Goal: Transaction & Acquisition: Purchase product/service

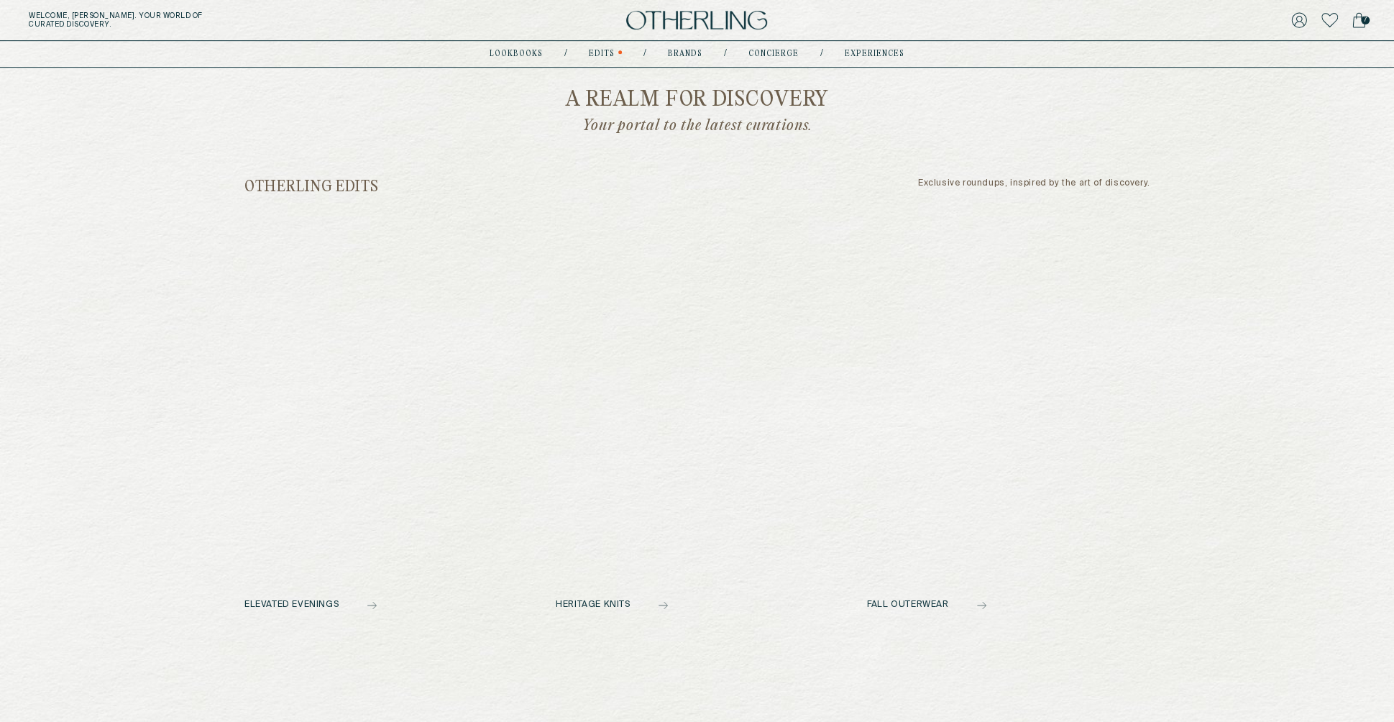
scroll to position [495, 0]
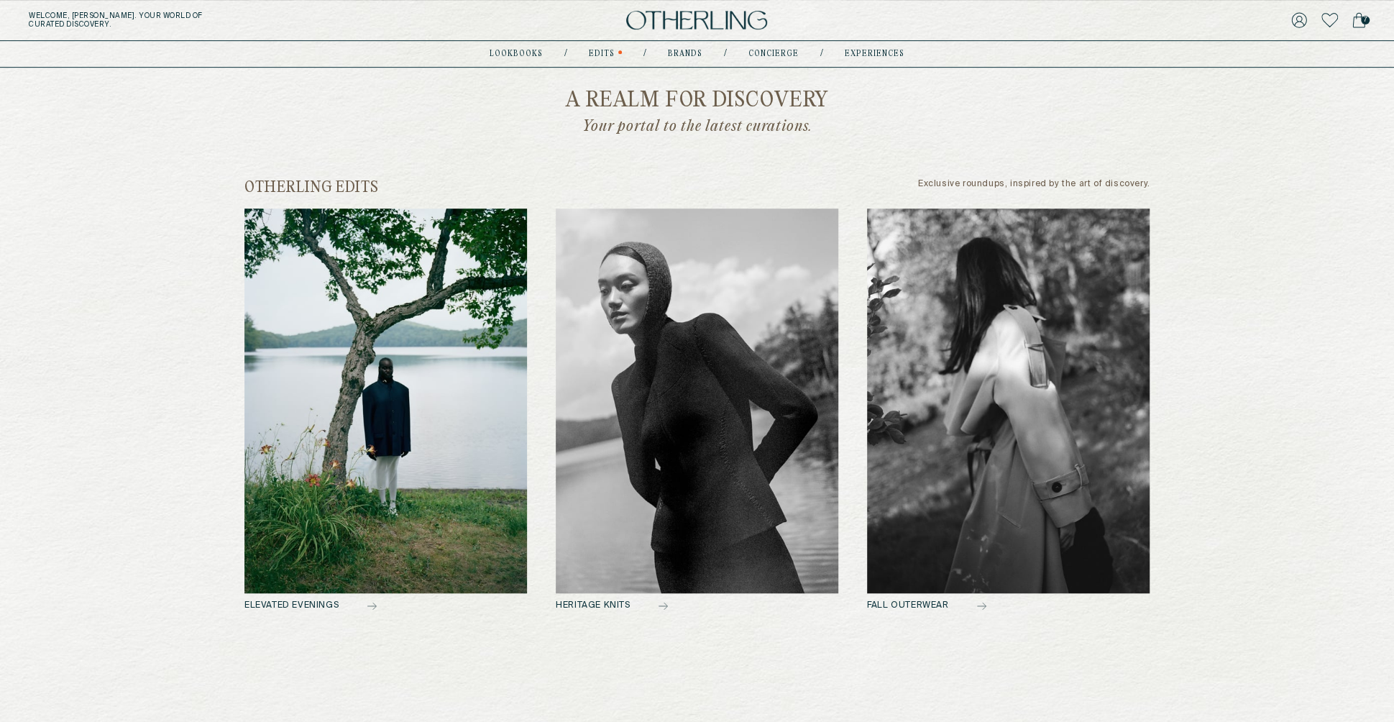
click at [1104, 382] on img at bounding box center [1008, 401] width 283 height 385
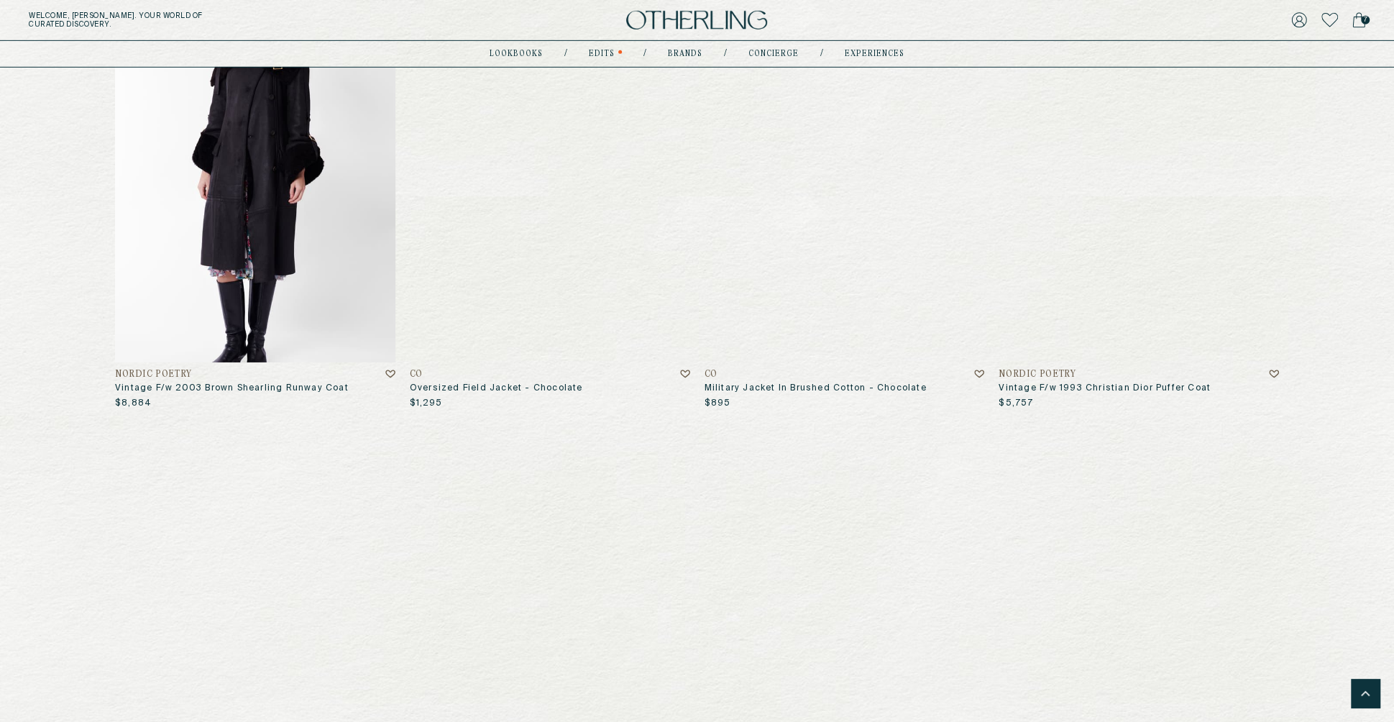
scroll to position [3820, 0]
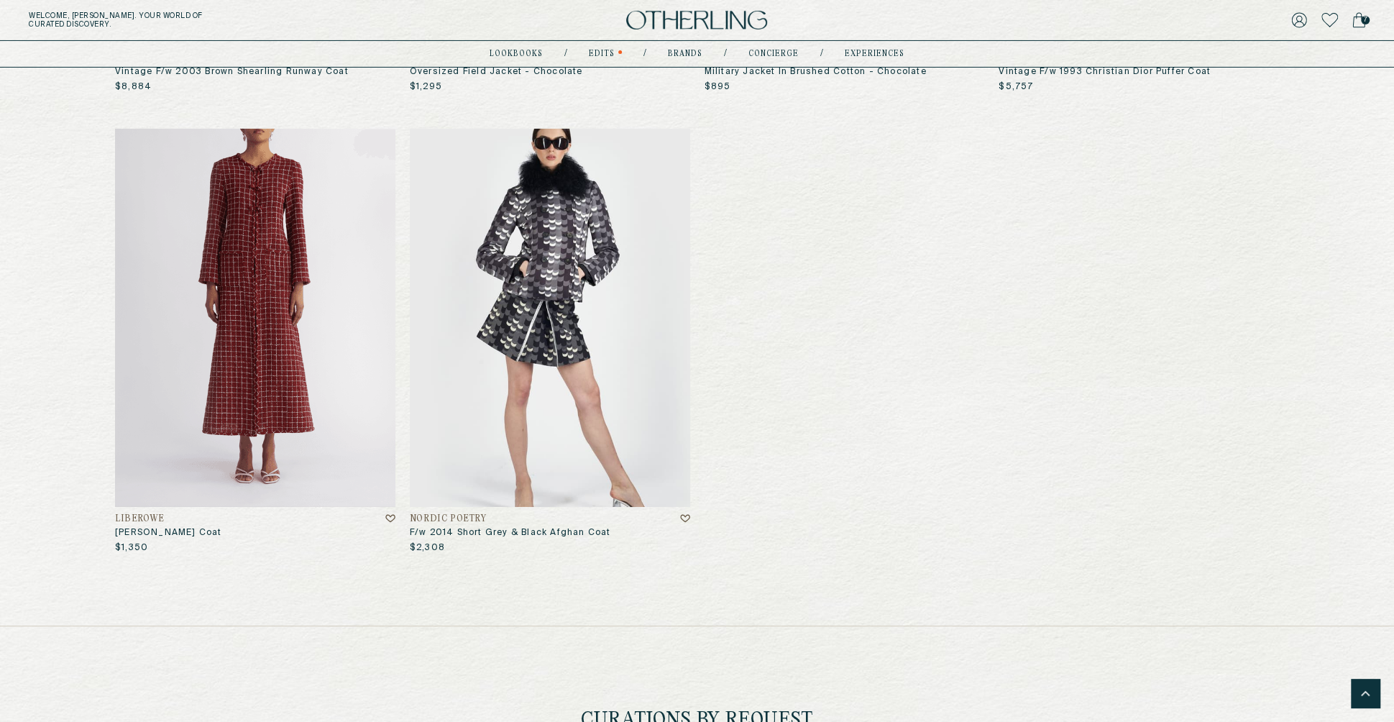
drag, startPoint x: 829, startPoint y: 260, endPoint x: 1230, endPoint y: 1, distance: 477.5
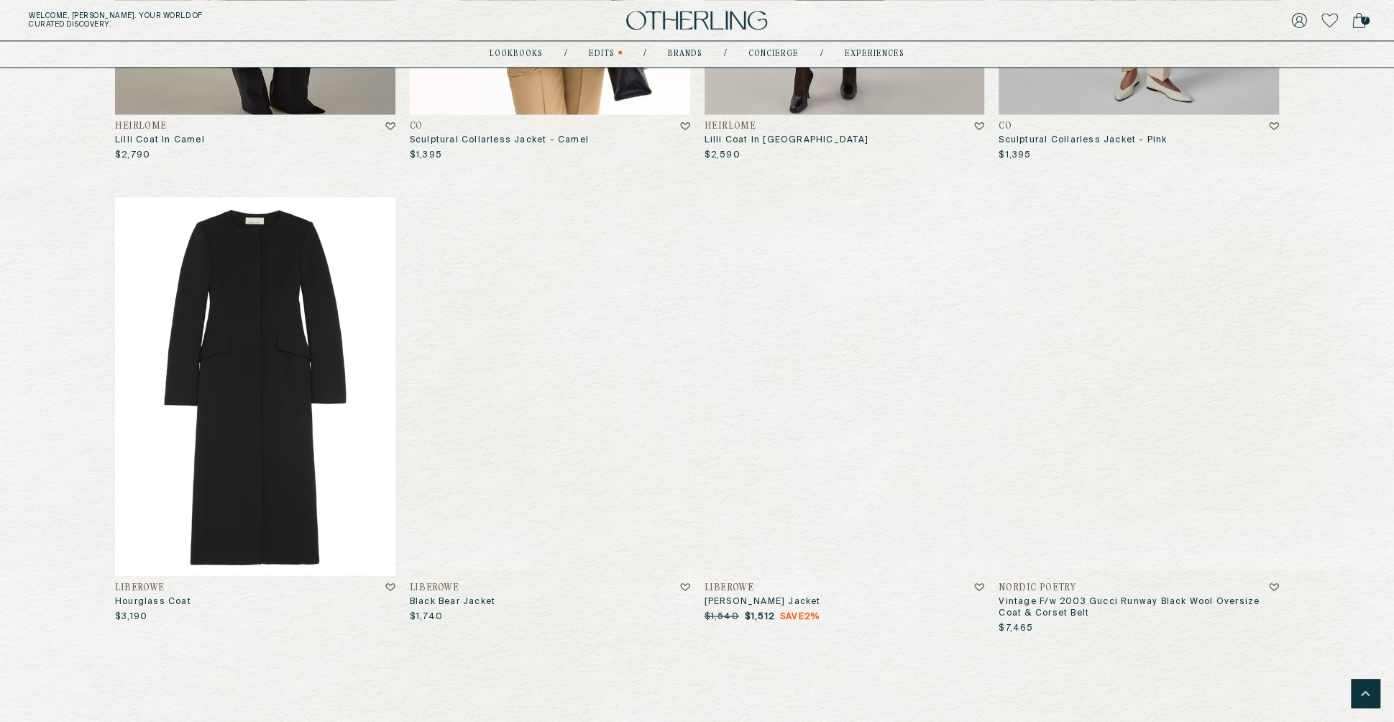
scroll to position [1873, 0]
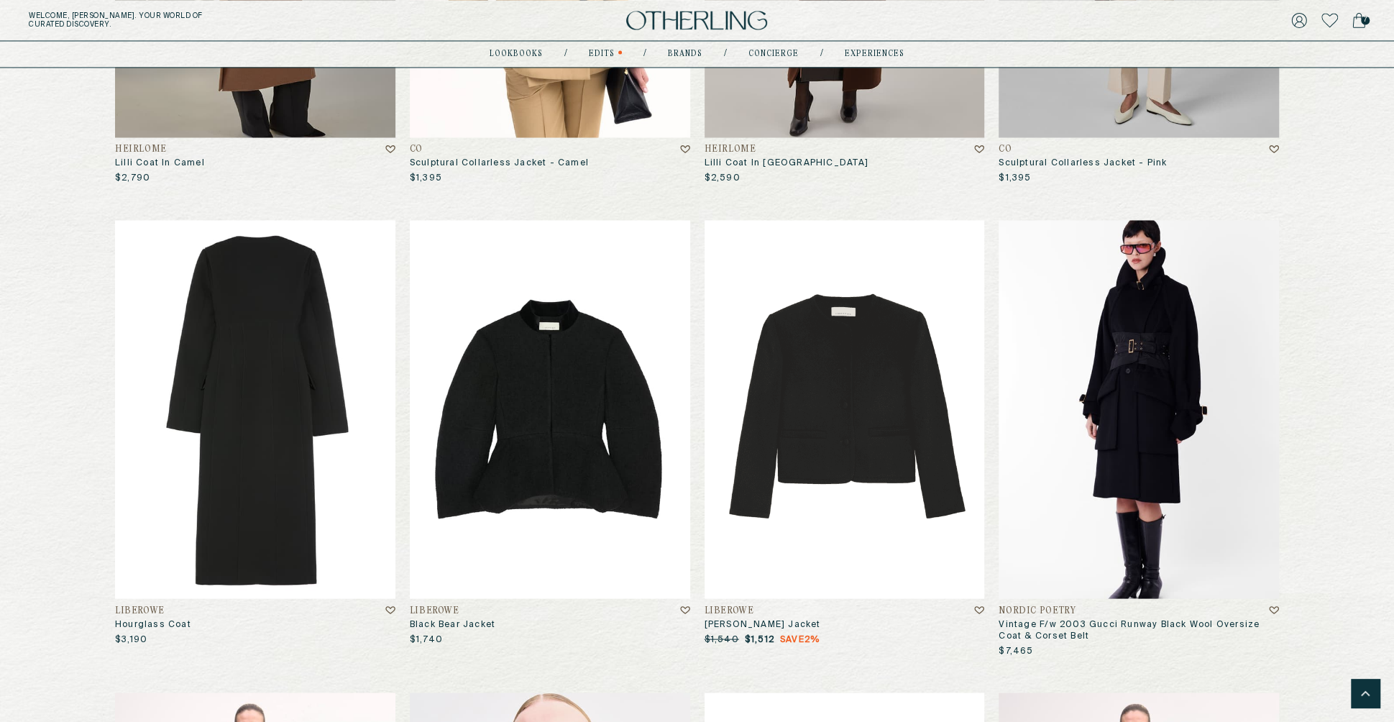
click at [161, 408] on img at bounding box center [255, 409] width 280 height 378
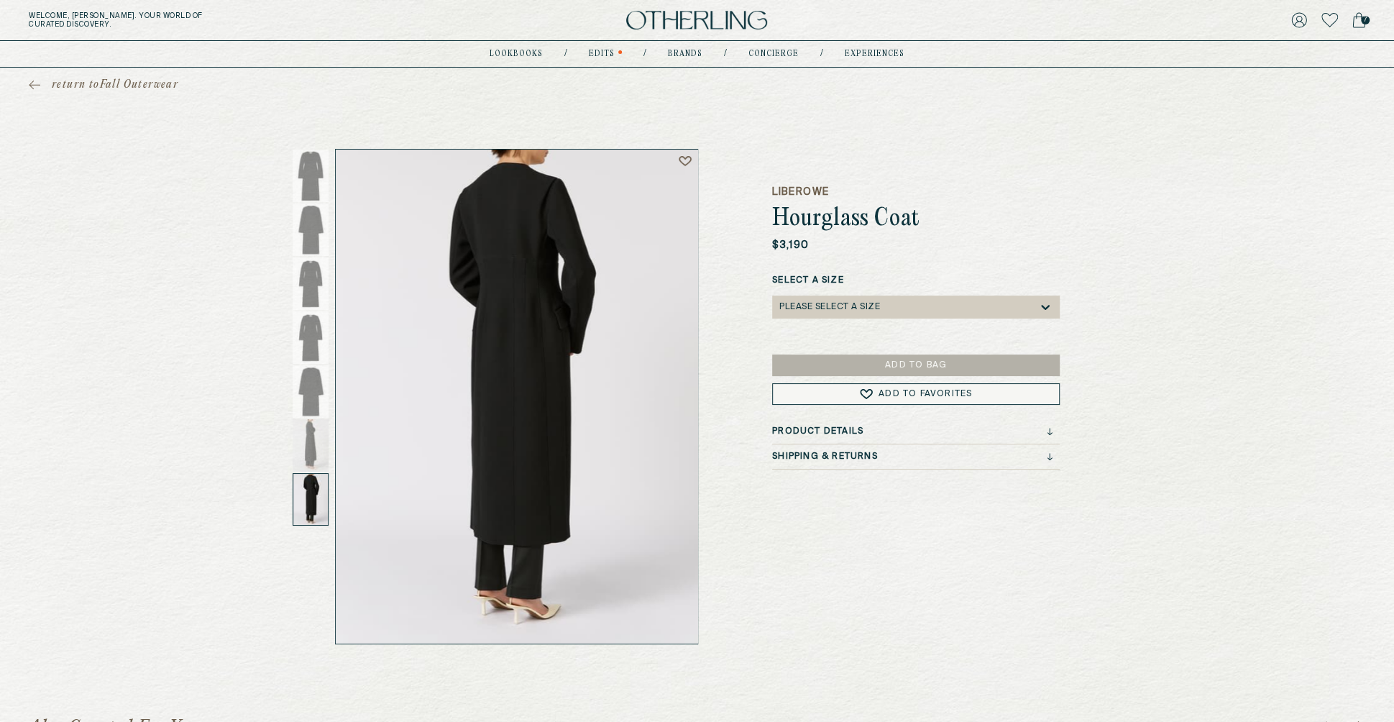
click at [311, 479] on div at bounding box center [311, 499] width 36 height 52
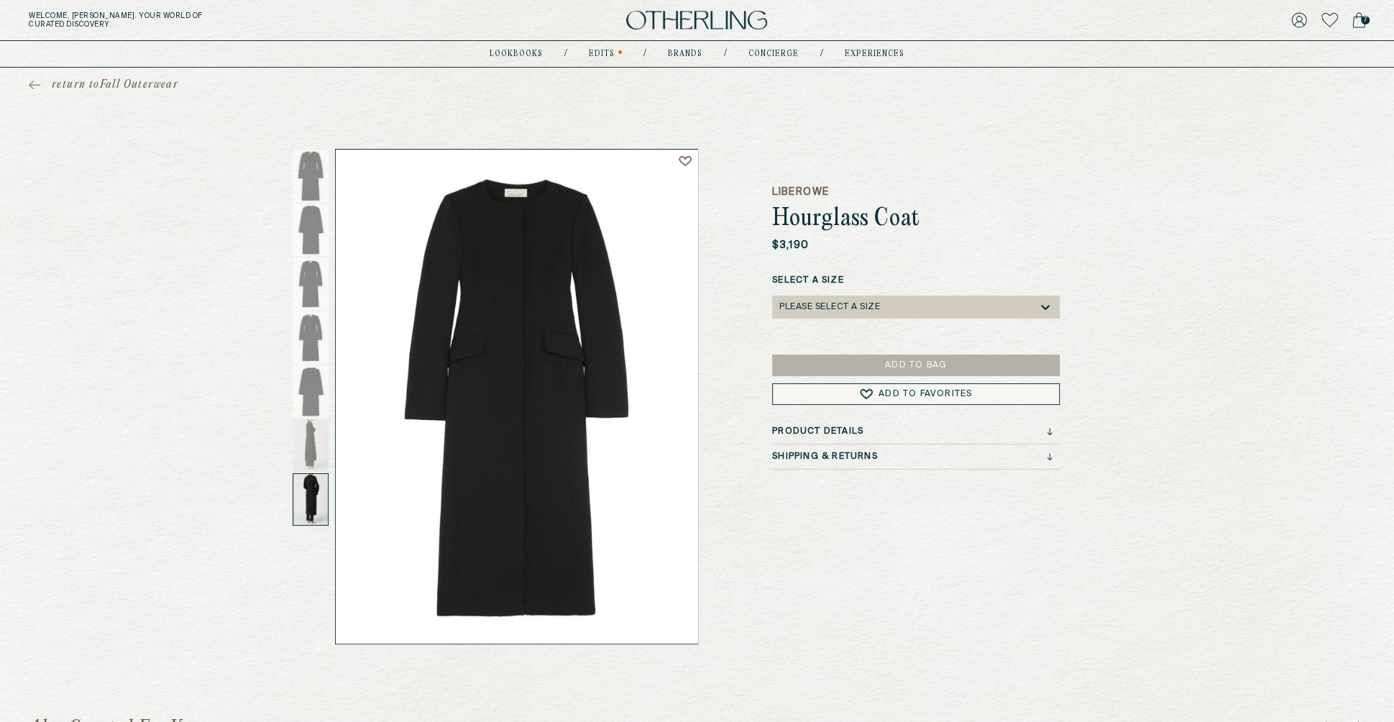
click at [301, 498] on div at bounding box center [311, 499] width 36 height 52
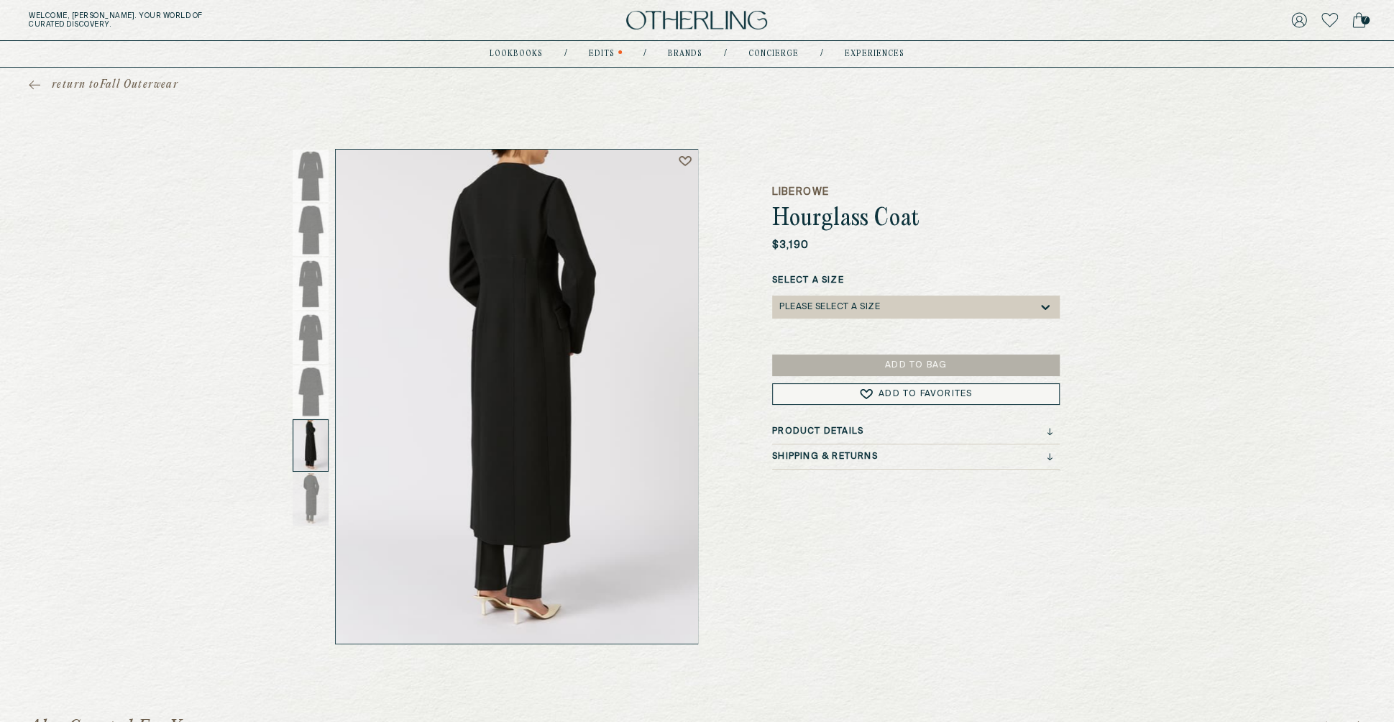
click at [303, 431] on div at bounding box center [311, 445] width 36 height 52
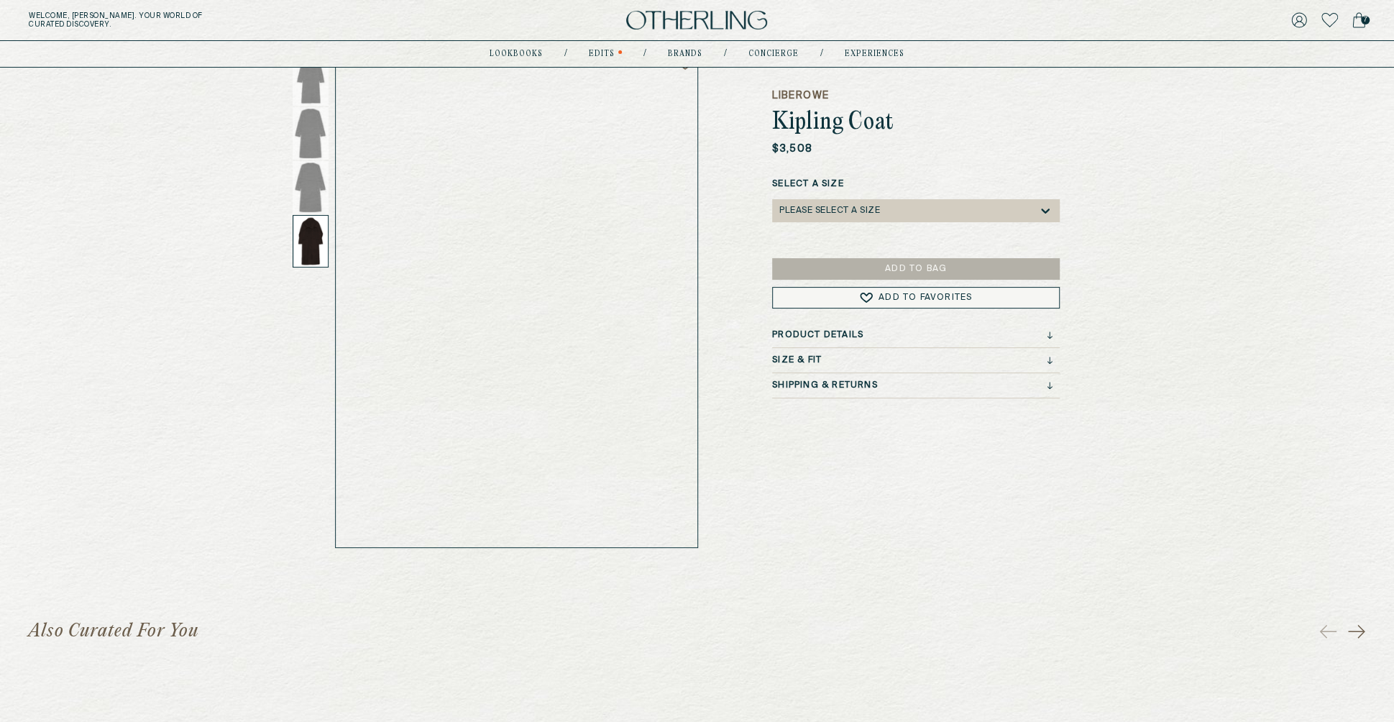
scroll to position [93, 0]
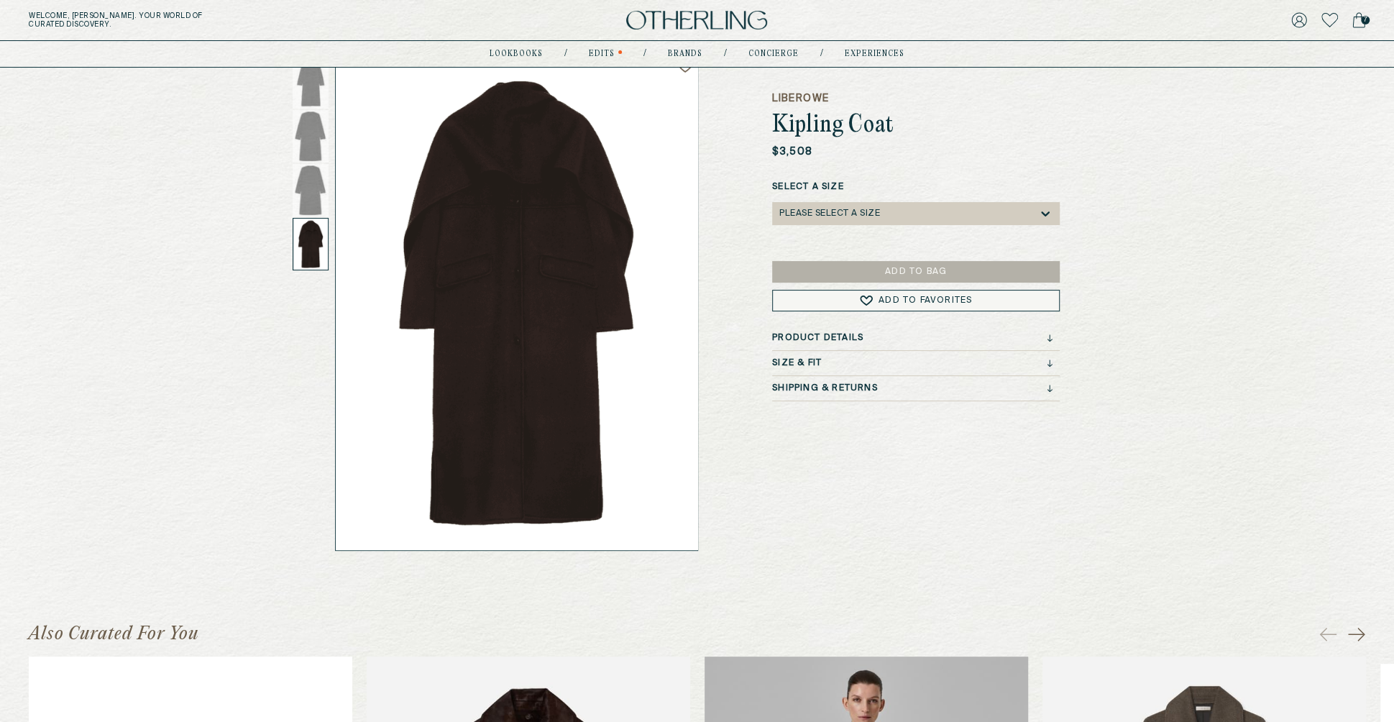
click at [511, 411] on img at bounding box center [517, 303] width 362 height 494
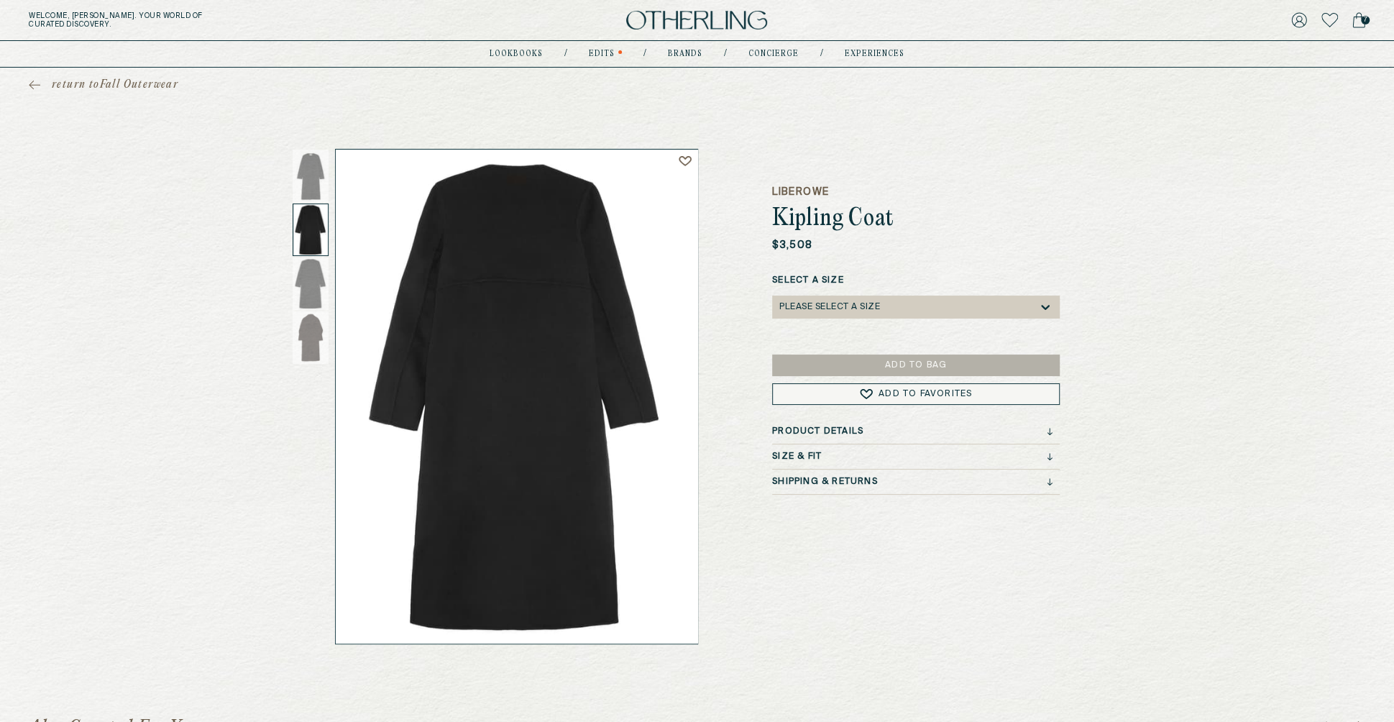
click at [306, 236] on div at bounding box center [311, 229] width 36 height 52
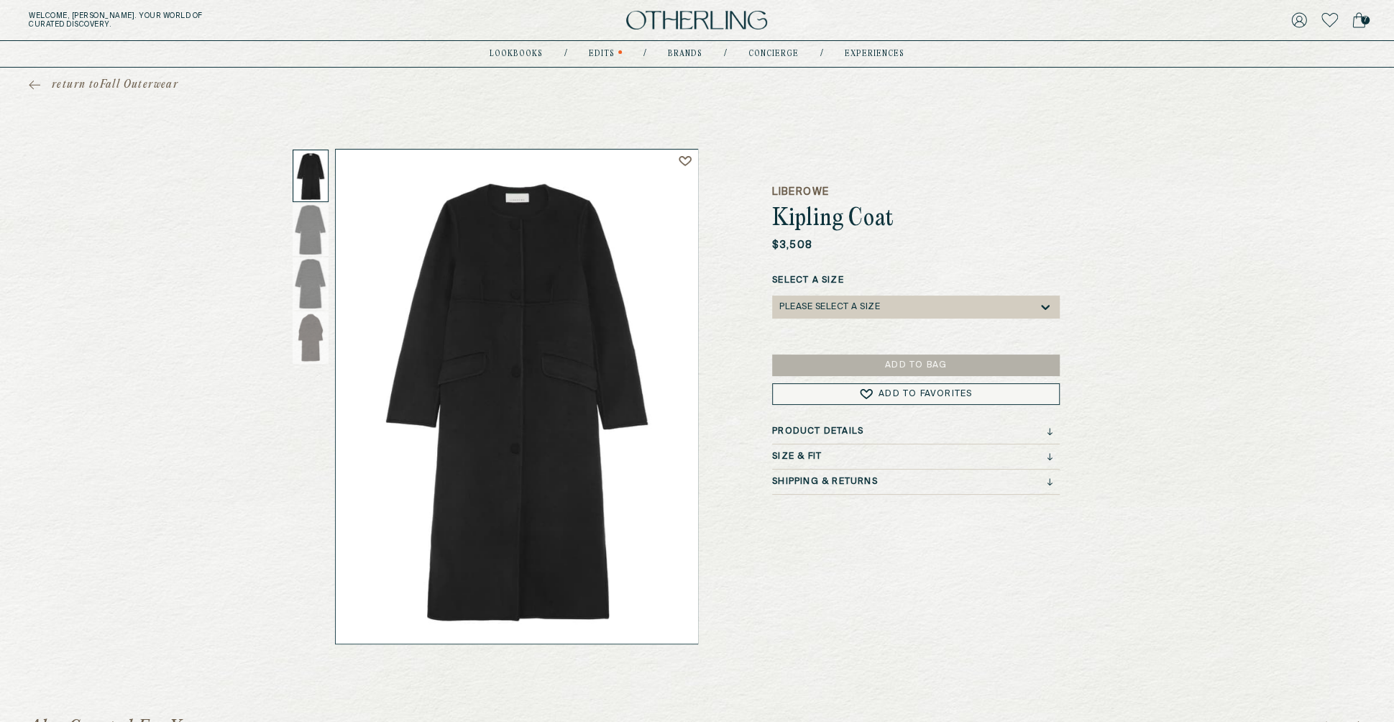
click at [310, 180] on div at bounding box center [311, 176] width 36 height 52
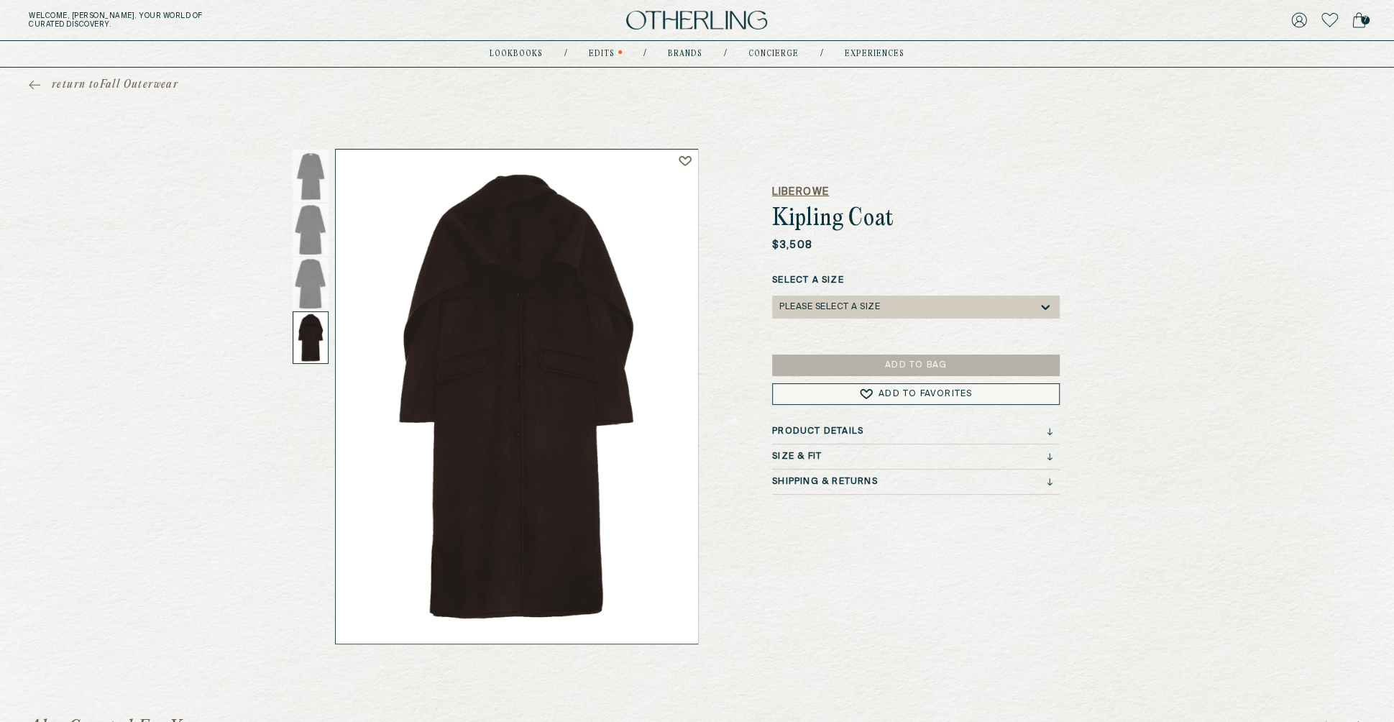
click at [797, 192] on h5 "LIBEROWE" at bounding box center [916, 192] width 288 height 14
